Goal: Information Seeking & Learning: Find specific fact

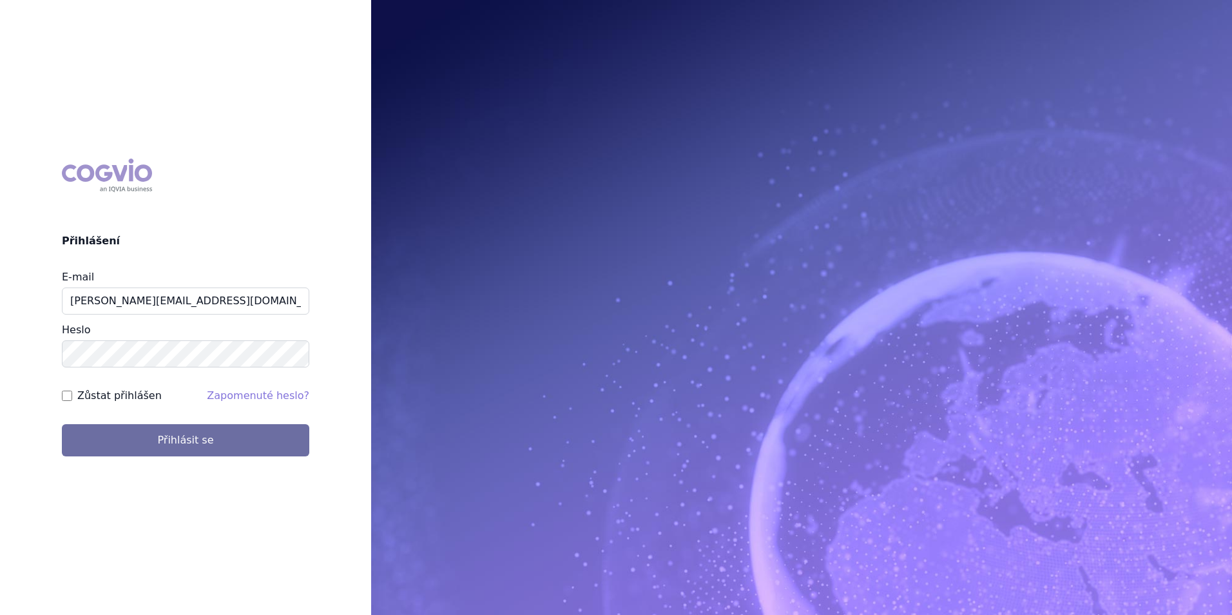
type input "michaela.x.tauchmanova@gsk.com"
click at [62, 424] on button "Přihlásit se" at bounding box center [186, 440] width 248 height 32
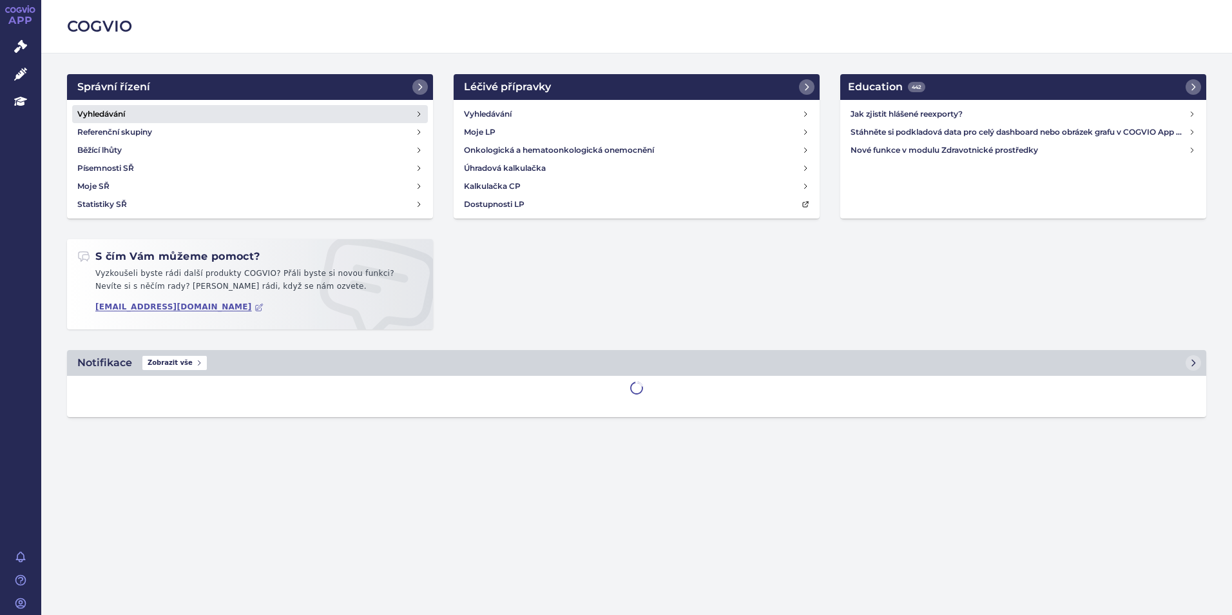
click at [134, 112] on link "Vyhledávání" at bounding box center [250, 114] width 356 height 18
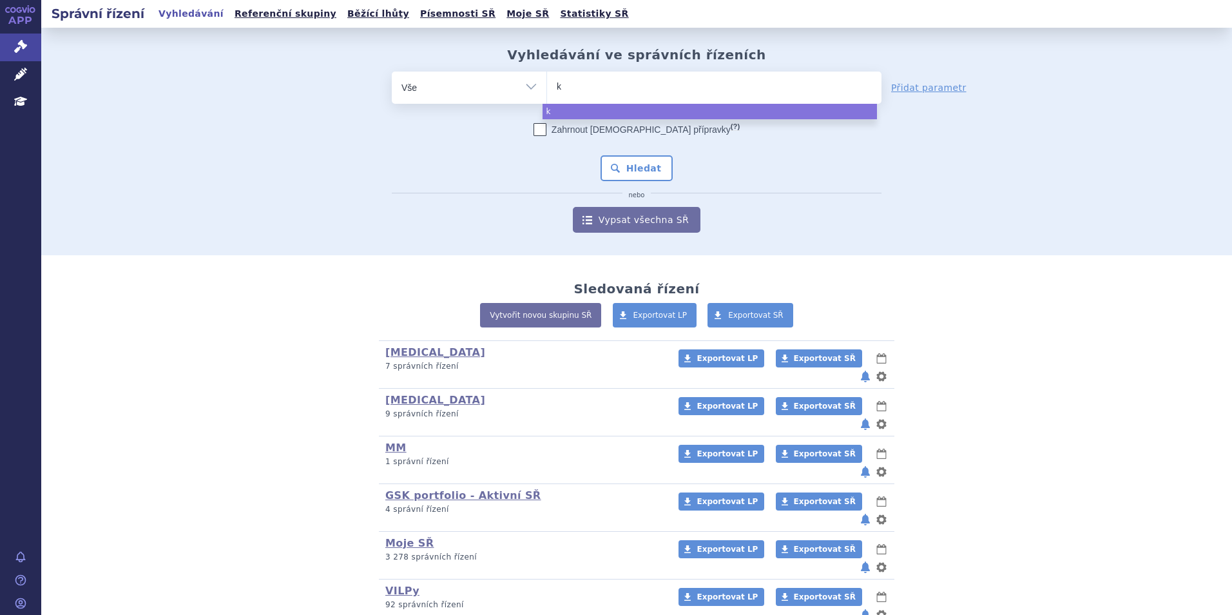
type input "ke"
type input "key"
type input "keyy"
type input "keyytr"
type input "keyytrud"
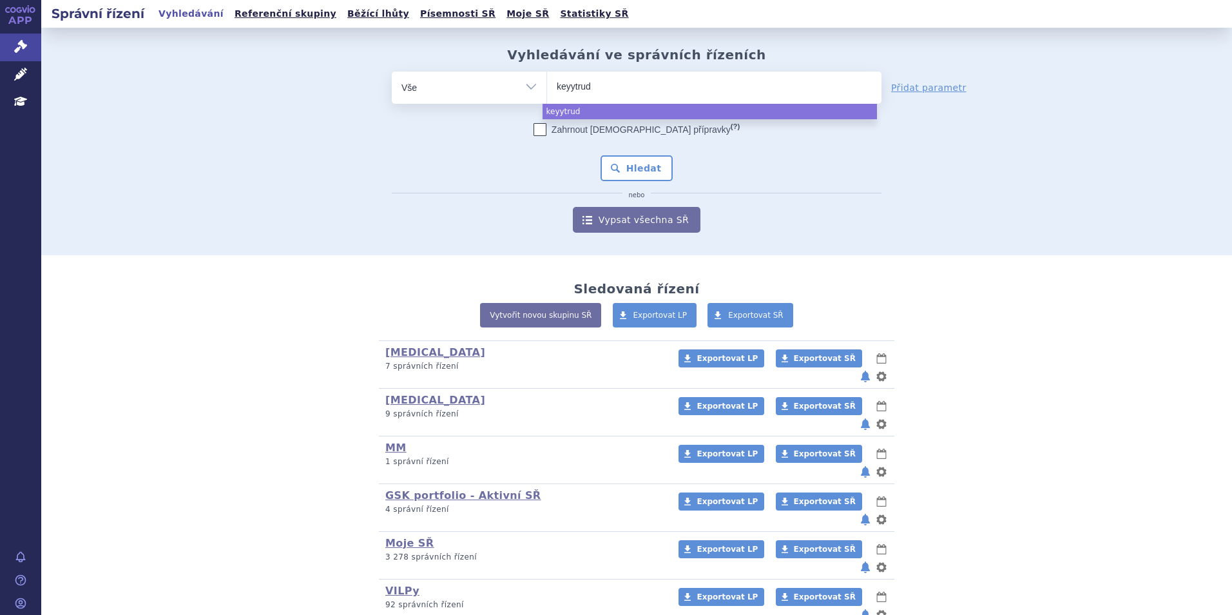
type input "keyytruda"
type input "keytruda"
select select "keytruda"
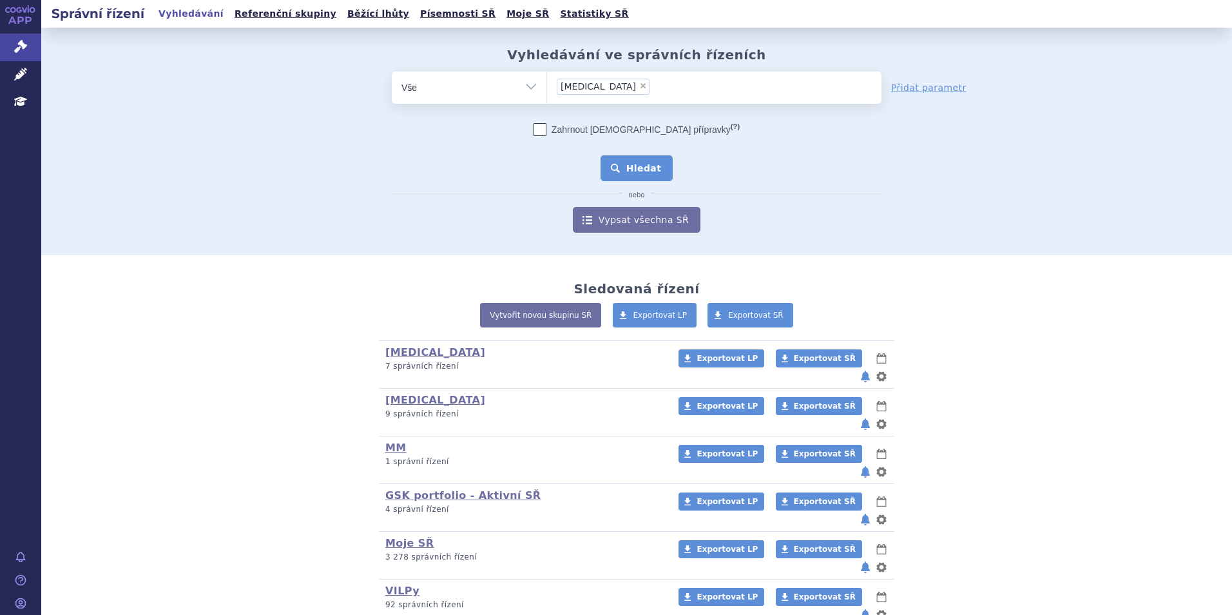
click at [634, 173] on button "Hledat" at bounding box center [637, 168] width 73 height 26
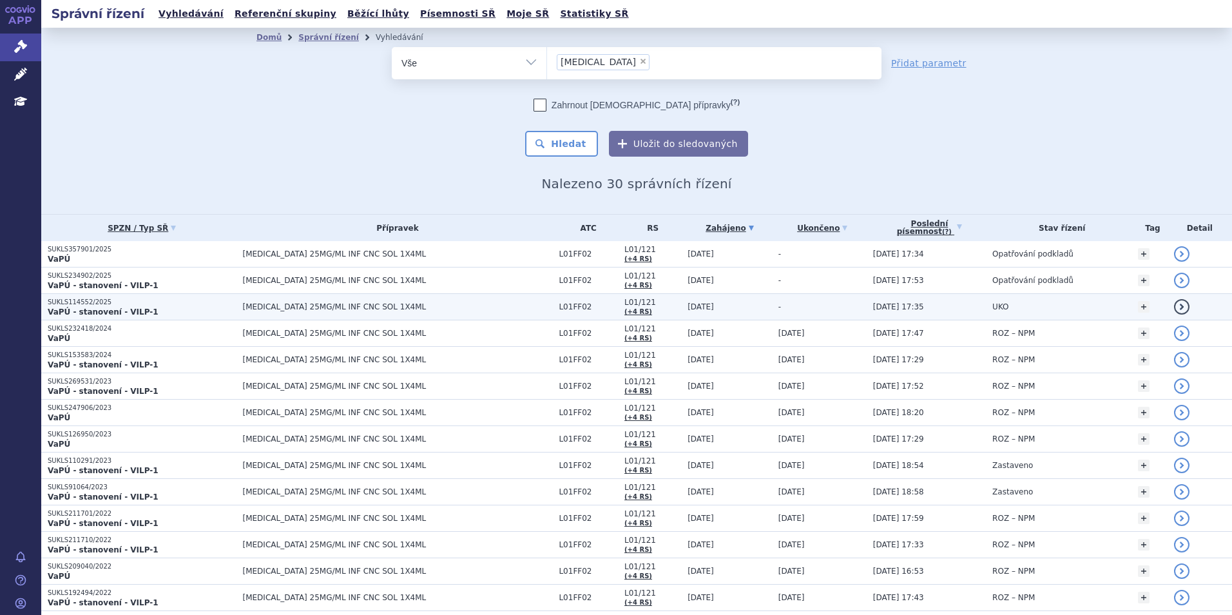
click at [458, 309] on span "[MEDICAL_DATA] 25MG/ML INF CNC SOL 1X4ML" at bounding box center [398, 306] width 310 height 9
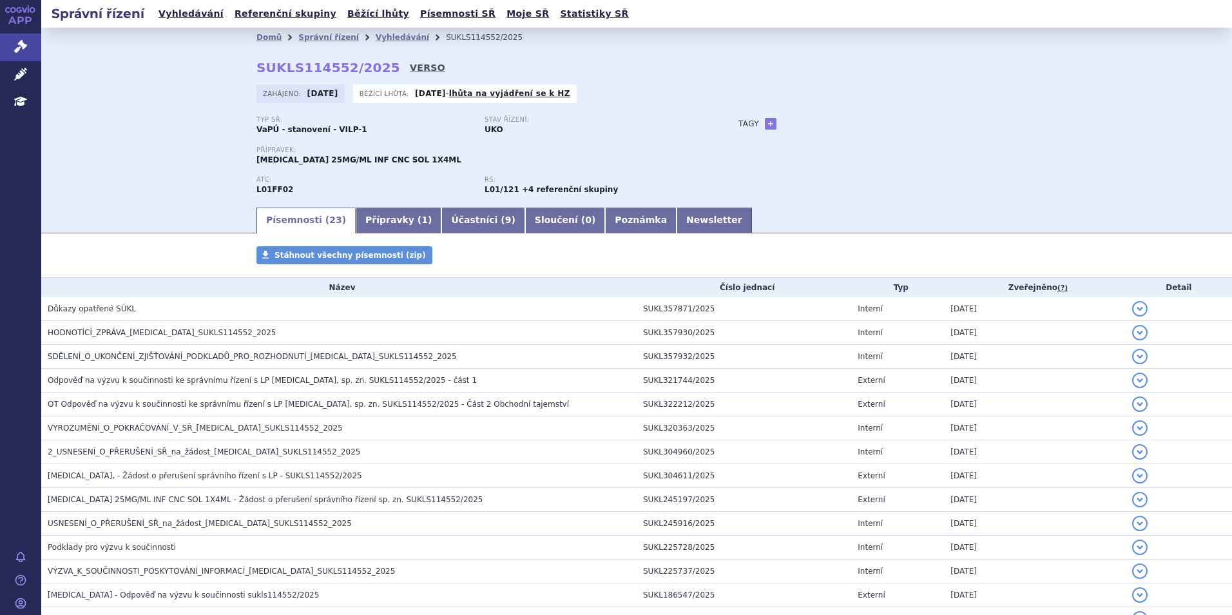
click at [410, 72] on link "VERSO" at bounding box center [427, 67] width 35 height 13
click at [410, 67] on link "VERSO" at bounding box center [427, 67] width 35 height 13
